Goal: Task Accomplishment & Management: Manage account settings

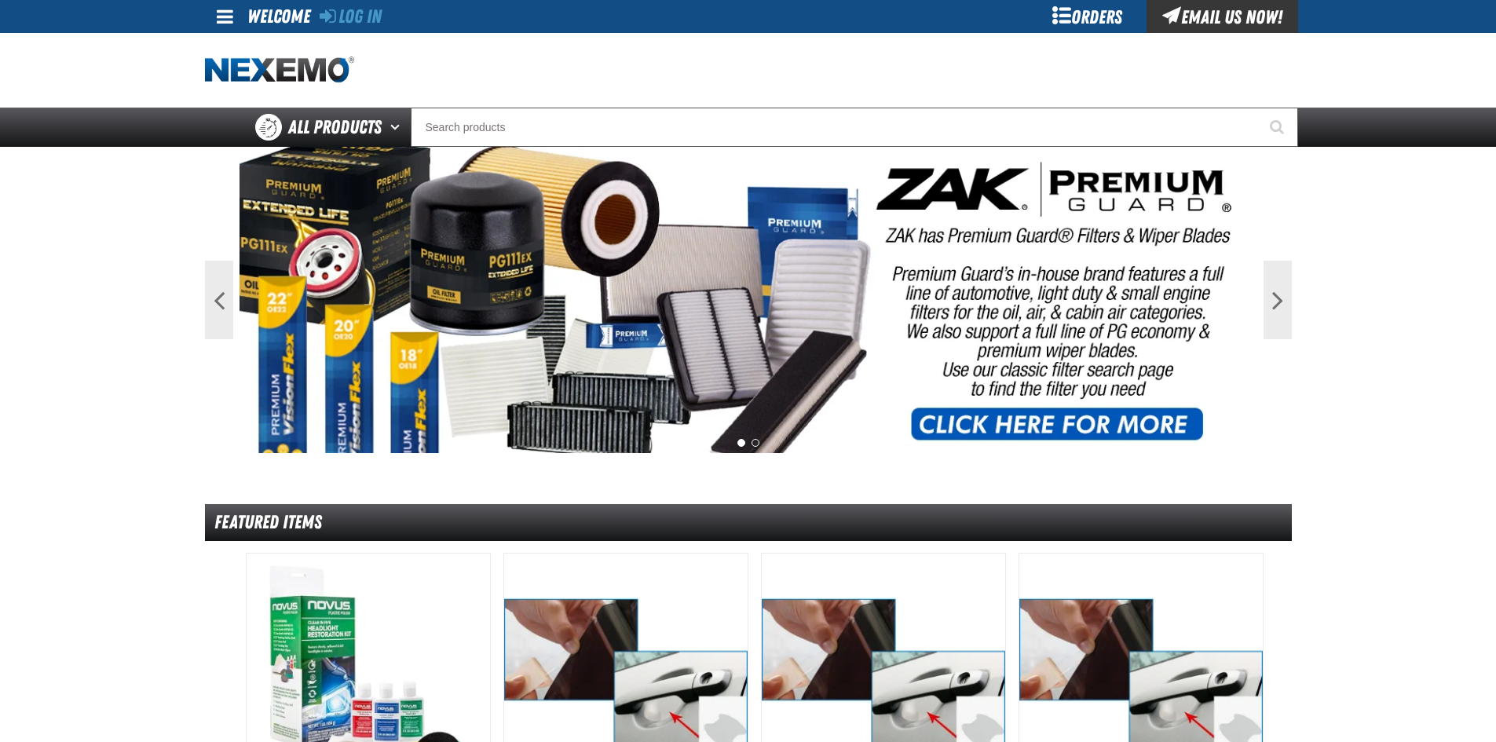
click at [1100, 13] on div "Orders" at bounding box center [1088, 16] width 118 height 33
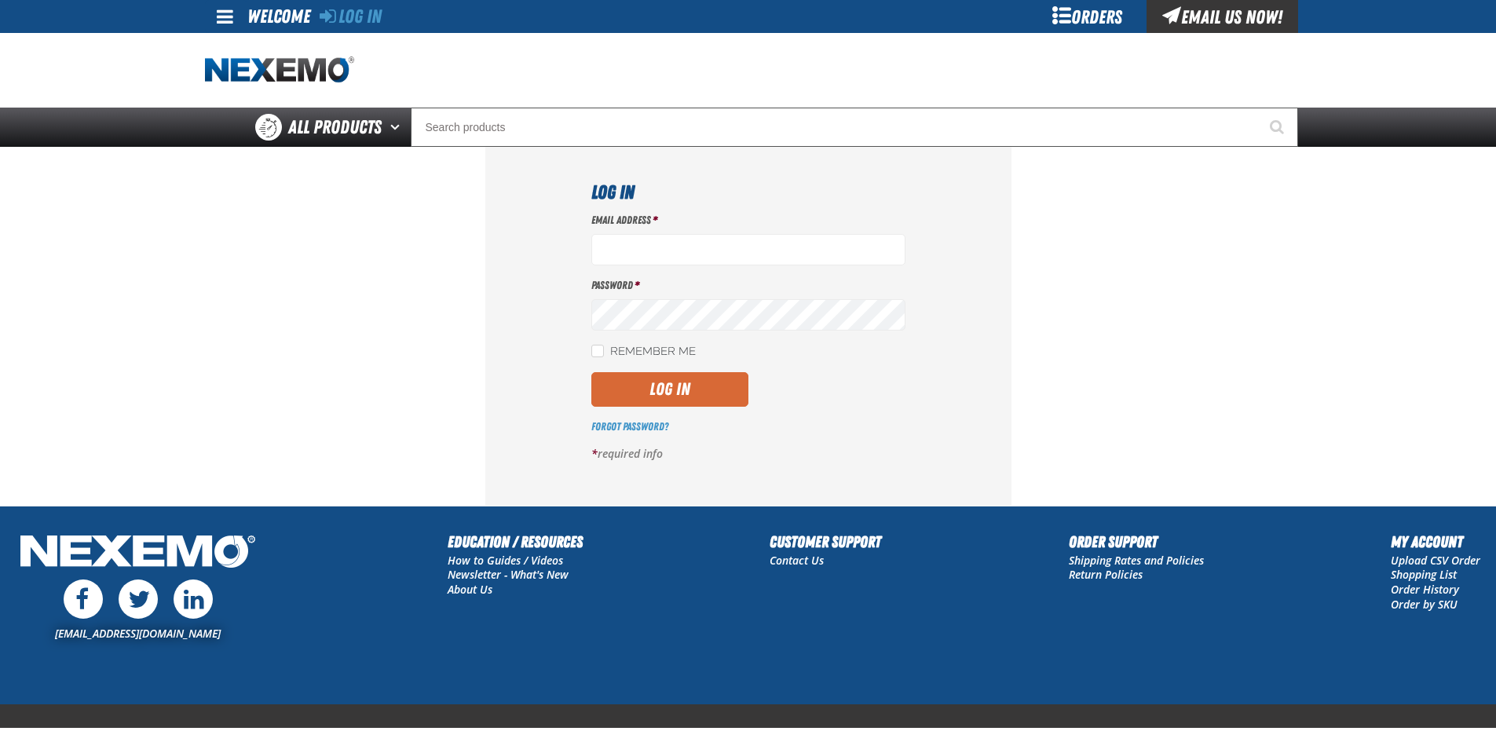
type input "[EMAIL_ADDRESS][DOMAIN_NAME]"
click at [670, 394] on button "Log In" at bounding box center [669, 389] width 157 height 35
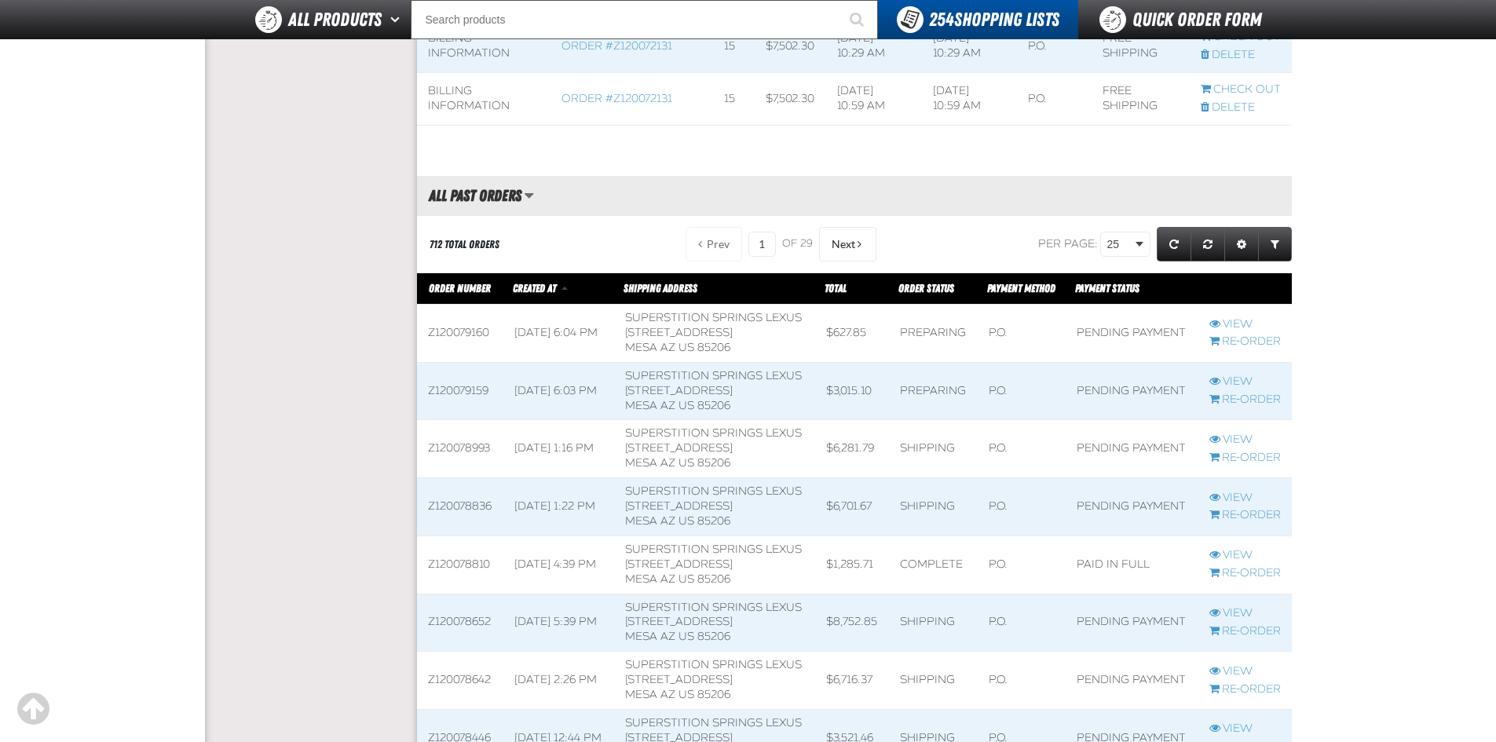
scroll to position [1414, 0]
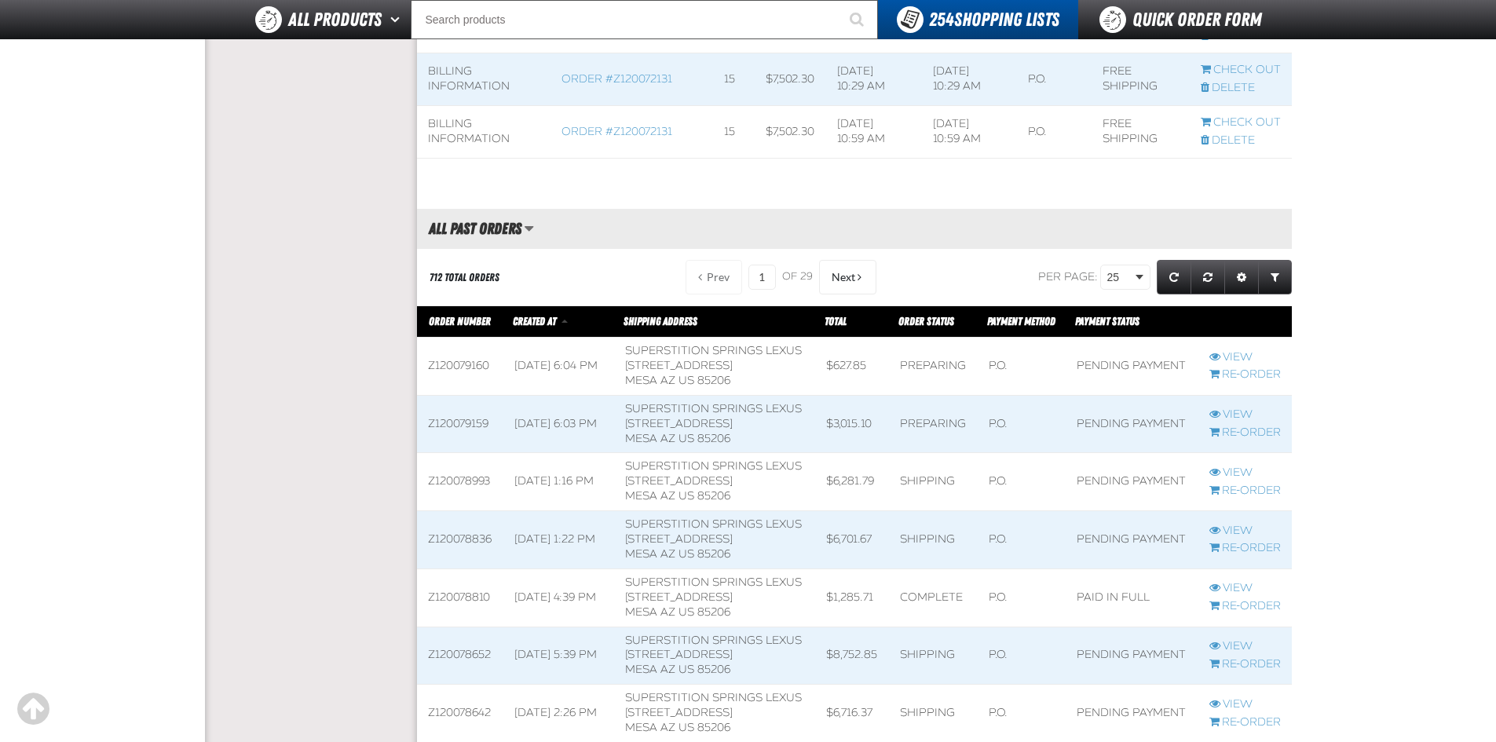
click at [947, 511] on span at bounding box center [933, 481] width 89 height 57
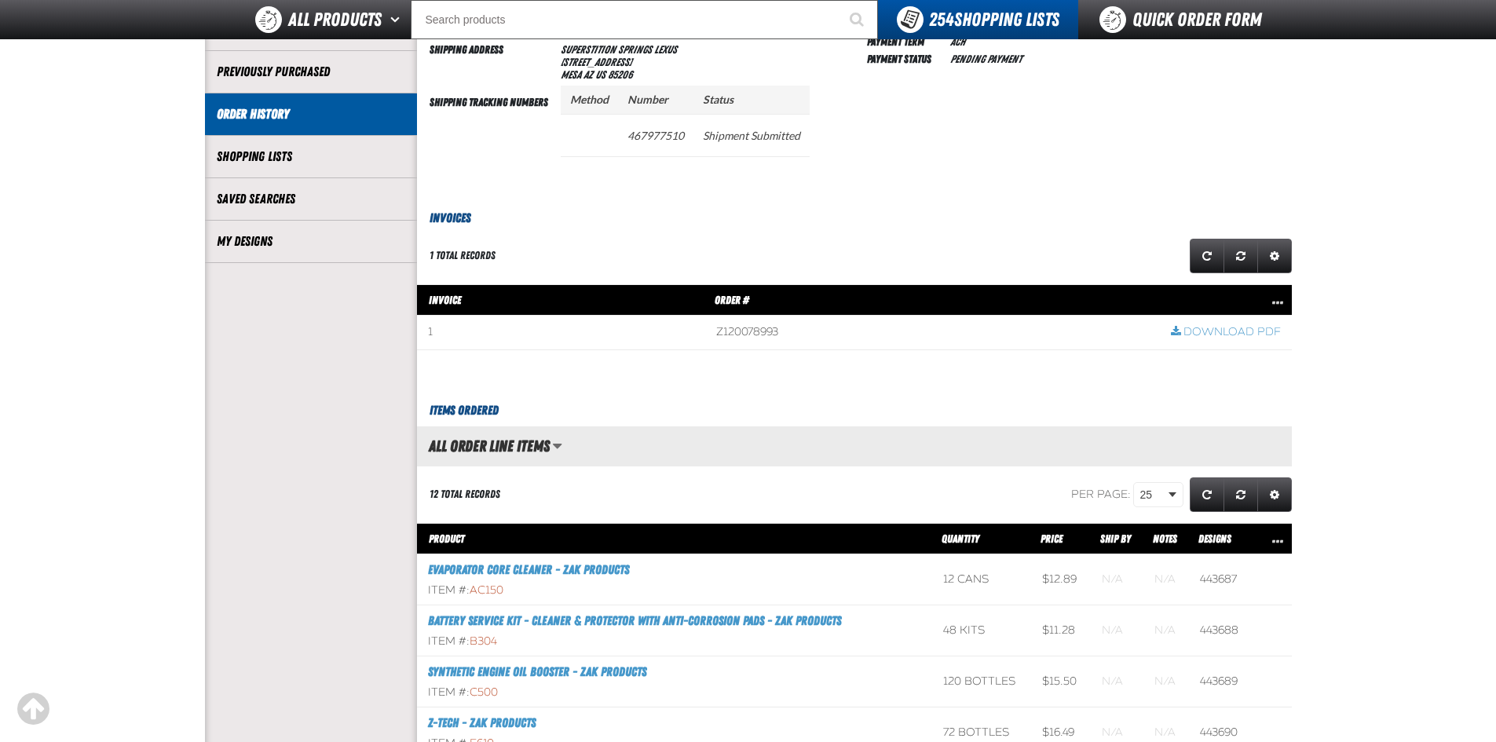
scroll to position [79, 0]
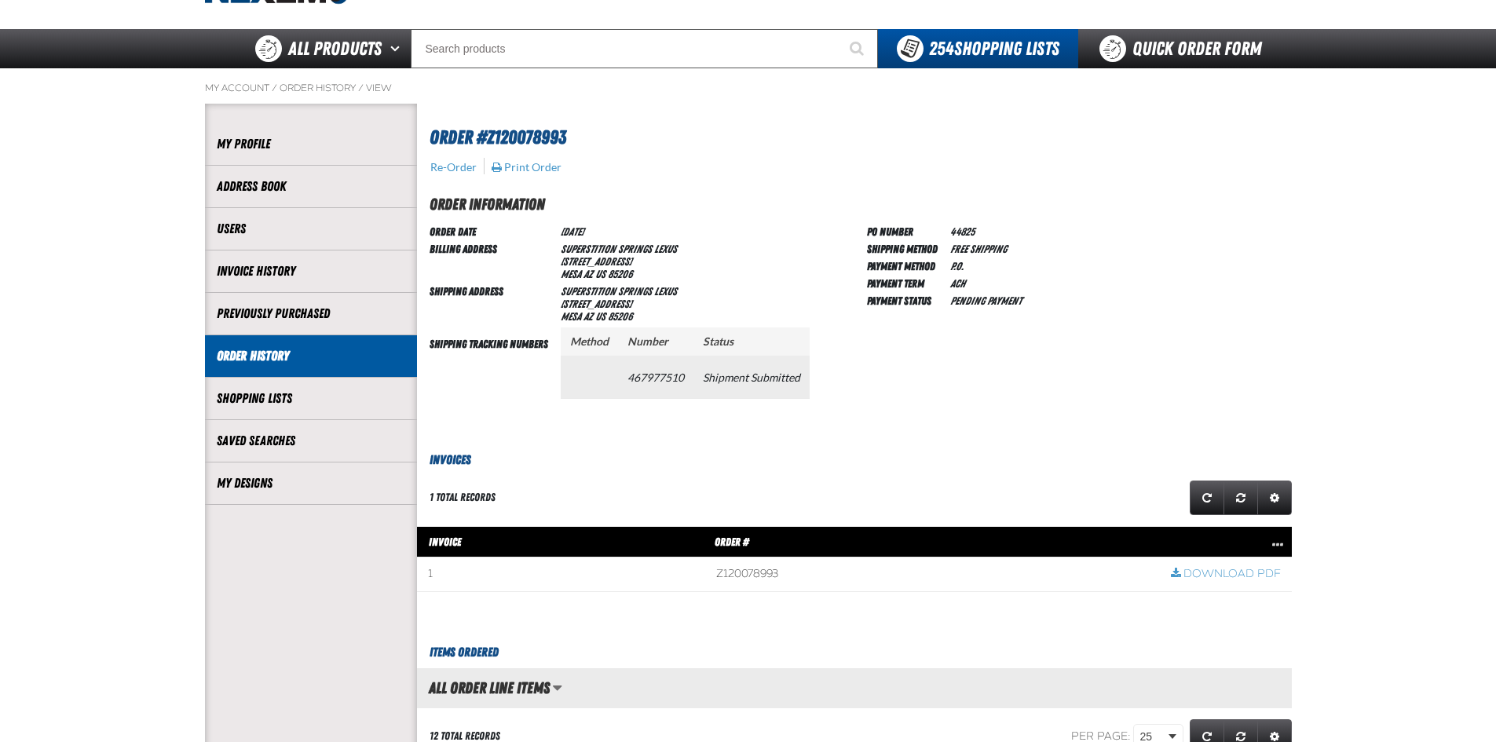
drag, startPoint x: 628, startPoint y: 376, endPoint x: 690, endPoint y: 376, distance: 62.1
click at [690, 376] on td "467977510" at bounding box center [655, 377] width 75 height 42
copy td "467977510"
click at [1229, 225] on div "PO Number 44825 Shipping Method Free Shipping Payment Method P.O. Payment Term …" at bounding box center [1079, 323] width 425 height 203
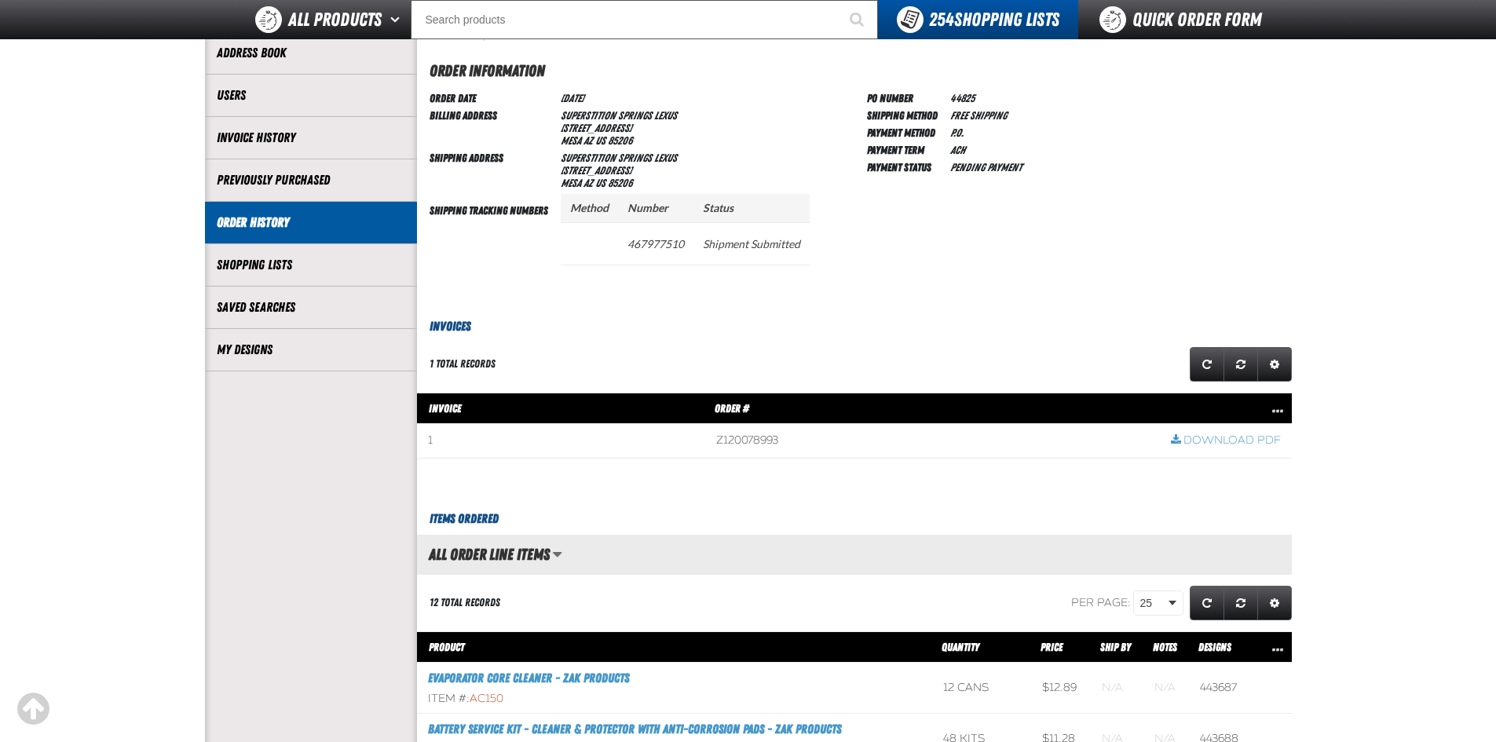
scroll to position [393, 0]
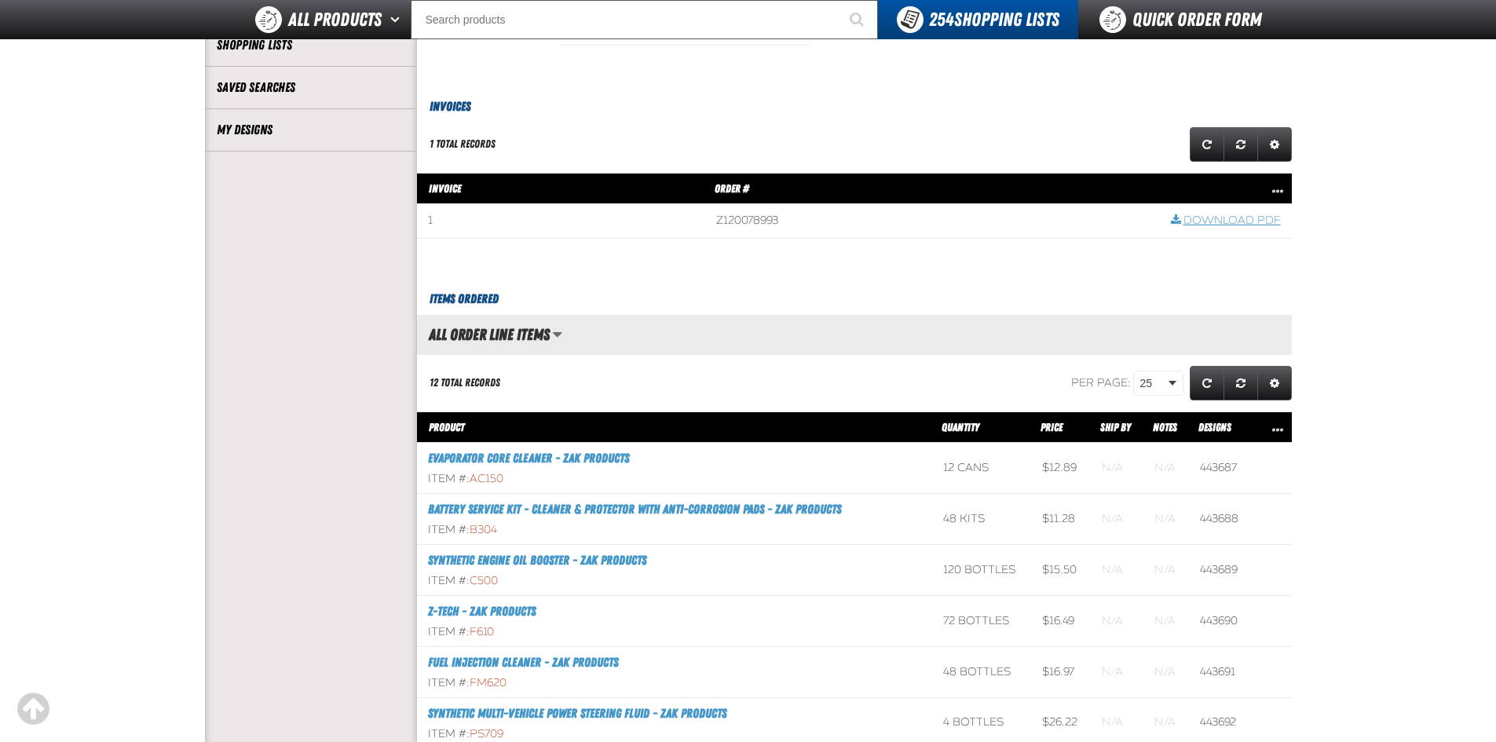
click at [1230, 216] on link "Download PDF" at bounding box center [1226, 221] width 110 height 15
